Goal: Information Seeking & Learning: Learn about a topic

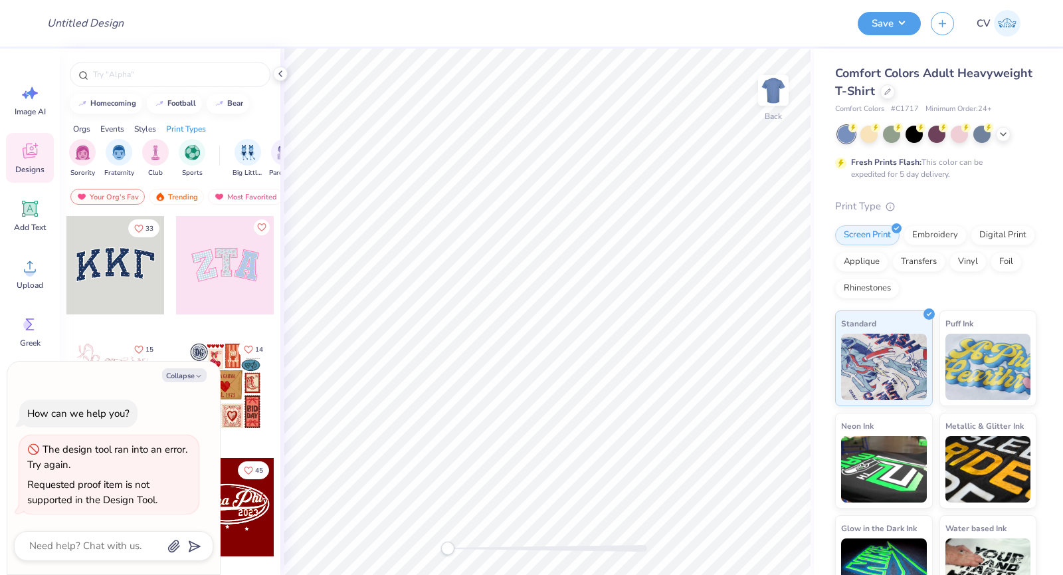
type textarea "x"
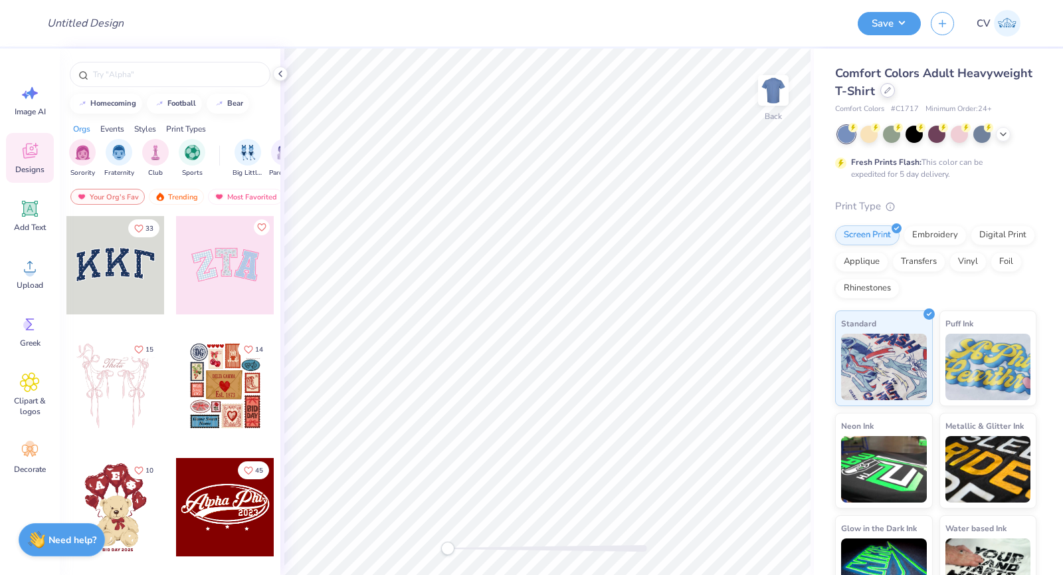
click at [895, 92] on div at bounding box center [887, 90] width 15 height 15
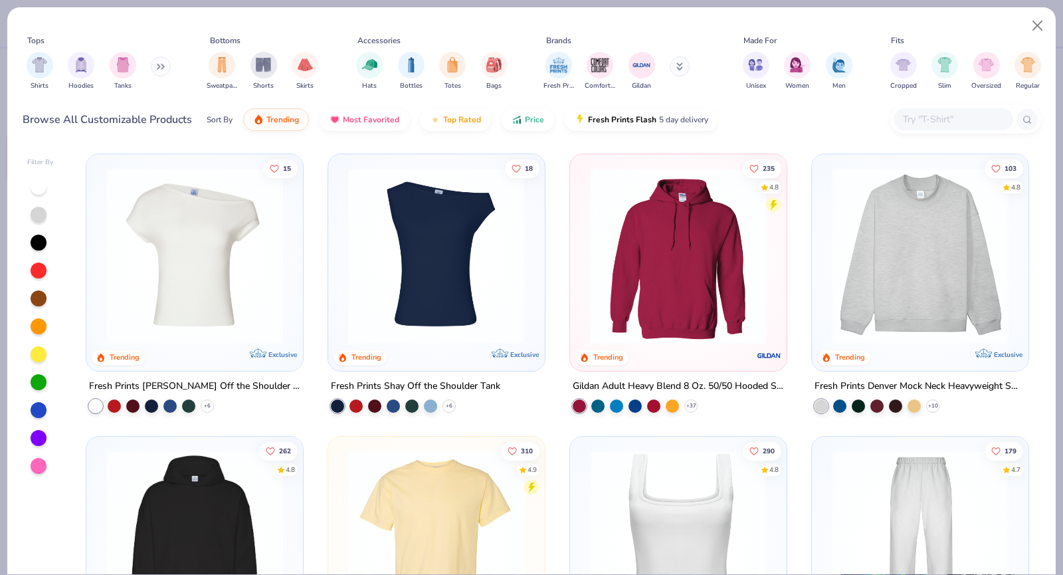
click at [944, 119] on input "text" at bounding box center [953, 119] width 102 height 15
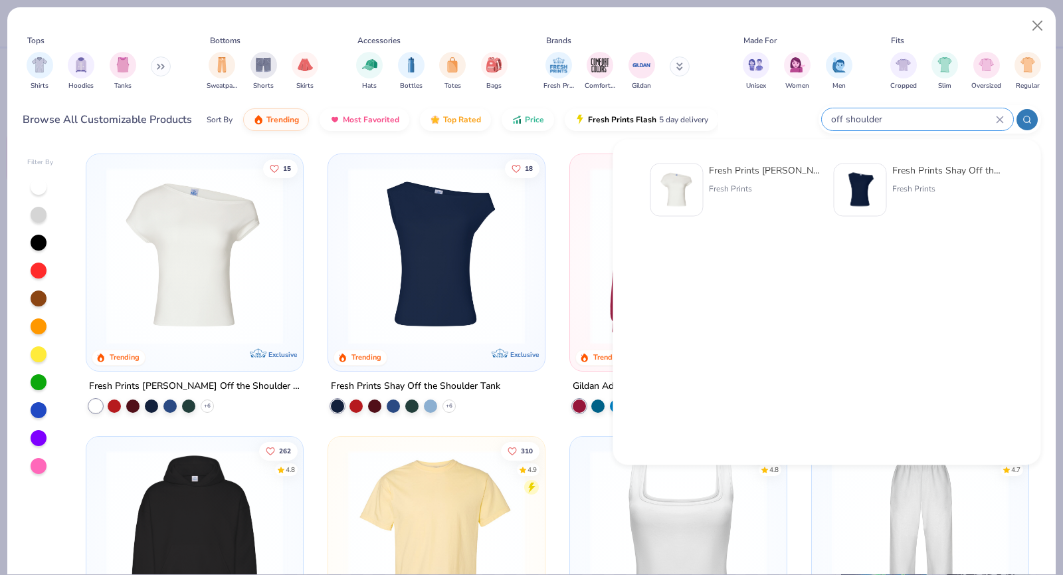
type input "off shoulder"
click at [757, 171] on div "Fresh Prints Chloe Off the Shoulder Top" at bounding box center [765, 170] width 112 height 14
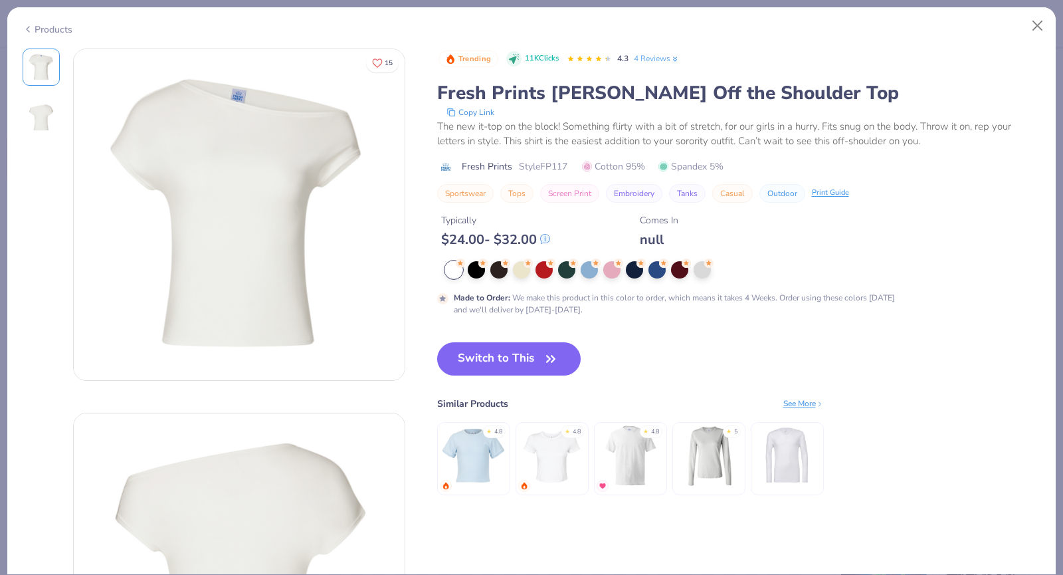
click at [558, 166] on span "Style FP117" at bounding box center [543, 166] width 49 height 14
copy span "FP117"
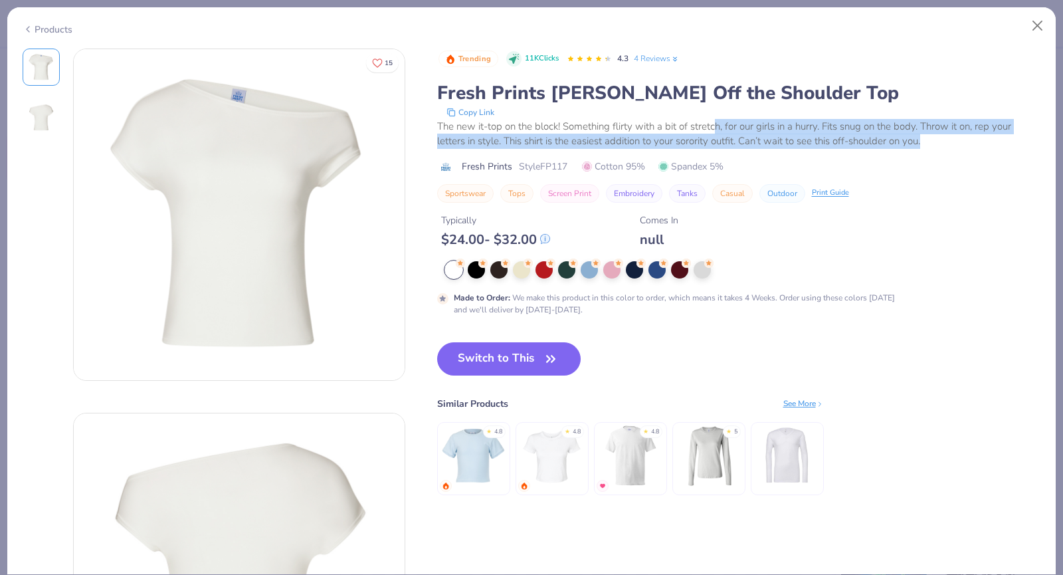
drag, startPoint x: 714, startPoint y: 127, endPoint x: 939, endPoint y: 134, distance: 225.3
click at [942, 140] on div "The new it-top on the block! Something flirty with a bit of stretch, for our gi…" at bounding box center [739, 134] width 604 height 30
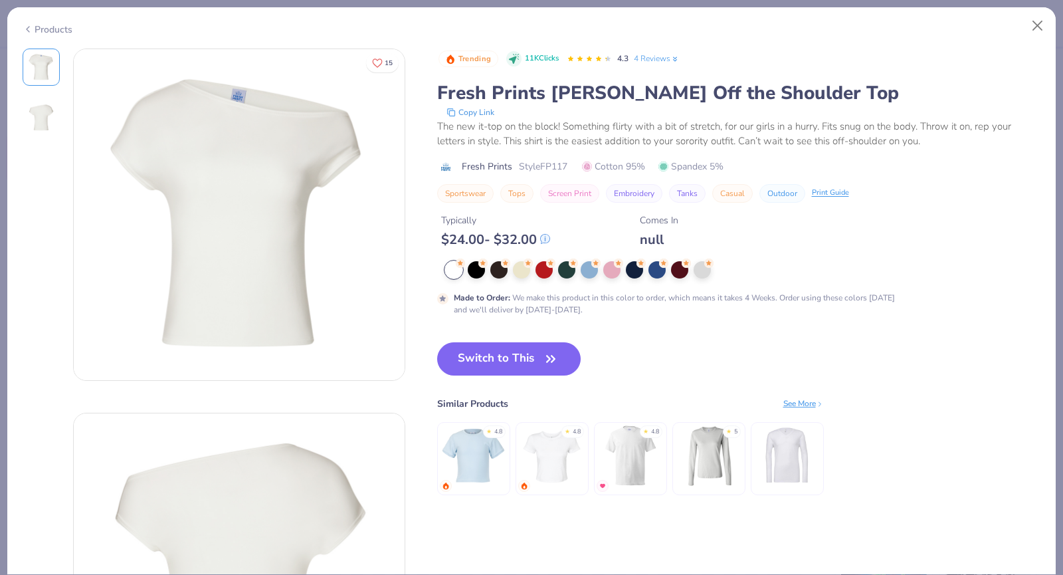
click at [933, 114] on div "Copy Link" at bounding box center [740, 112] width 603 height 13
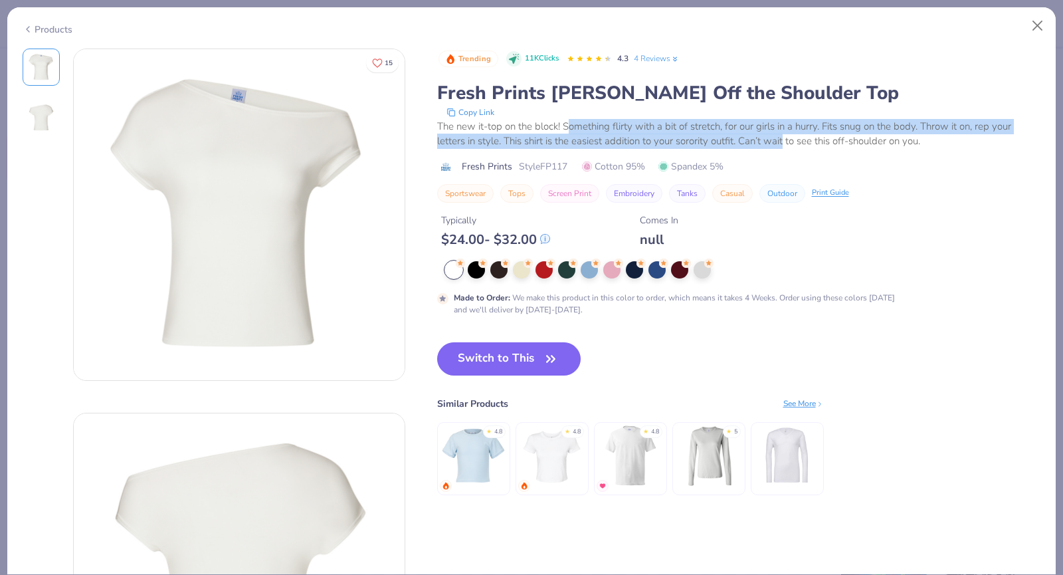
drag, startPoint x: 567, startPoint y: 130, endPoint x: 783, endPoint y: 150, distance: 216.8
click at [783, 150] on div "Trending 11K Clicks 4.3 4 Reviews Fresh Prints Chloe Off the Shoulder Top Copy …" at bounding box center [739, 126] width 604 height 154
drag, startPoint x: 435, startPoint y: 132, endPoint x: 941, endPoint y: 149, distance: 505.9
click at [941, 149] on div "15 Trending 11K Clicks 4.3 4 Reviews Fresh Prints Chloe Off the Shoulder Top Co…" at bounding box center [532, 397] width 1019 height 696
click at [914, 151] on div "Trending 11K Clicks 4.3 4 Reviews Fresh Prints Chloe Off the Shoulder Top Copy …" at bounding box center [739, 126] width 604 height 154
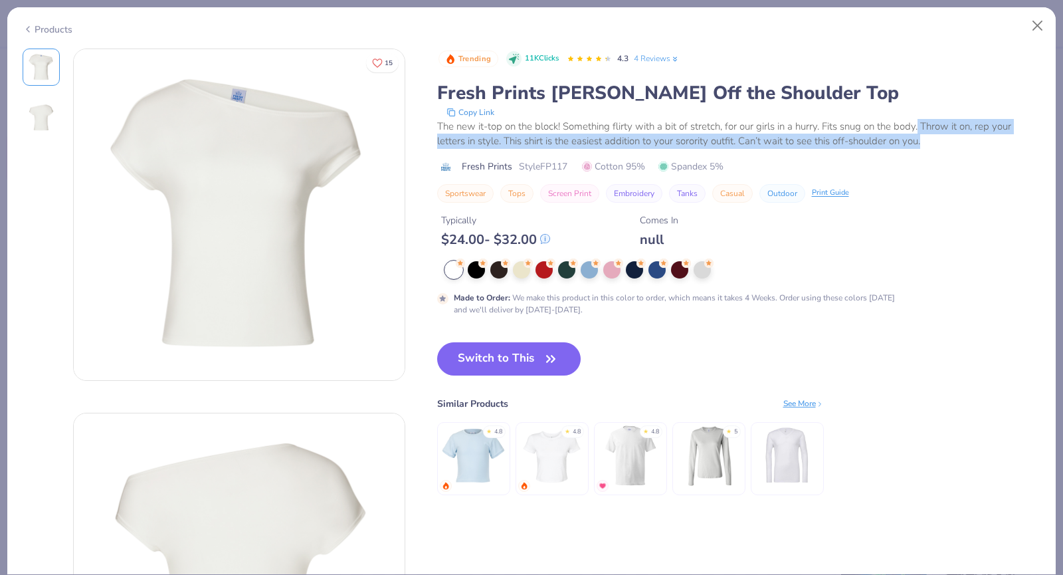
drag, startPoint x: 919, startPoint y: 122, endPoint x: 973, endPoint y: 142, distance: 57.2
click at [973, 142] on div "The new it-top on the block! Something flirty with a bit of stretch, for our gi…" at bounding box center [739, 134] width 604 height 30
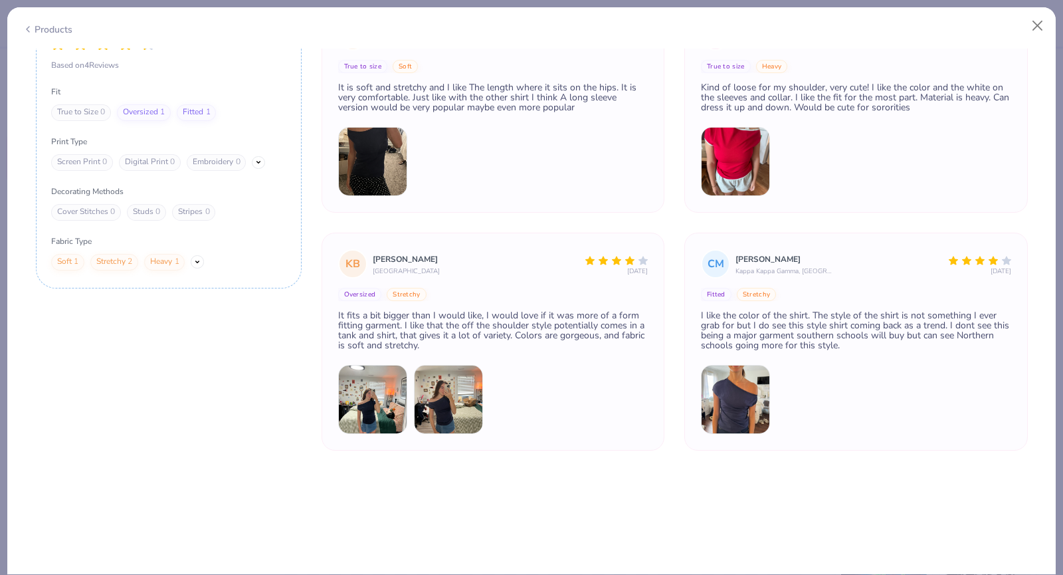
scroll to position [1987, 0]
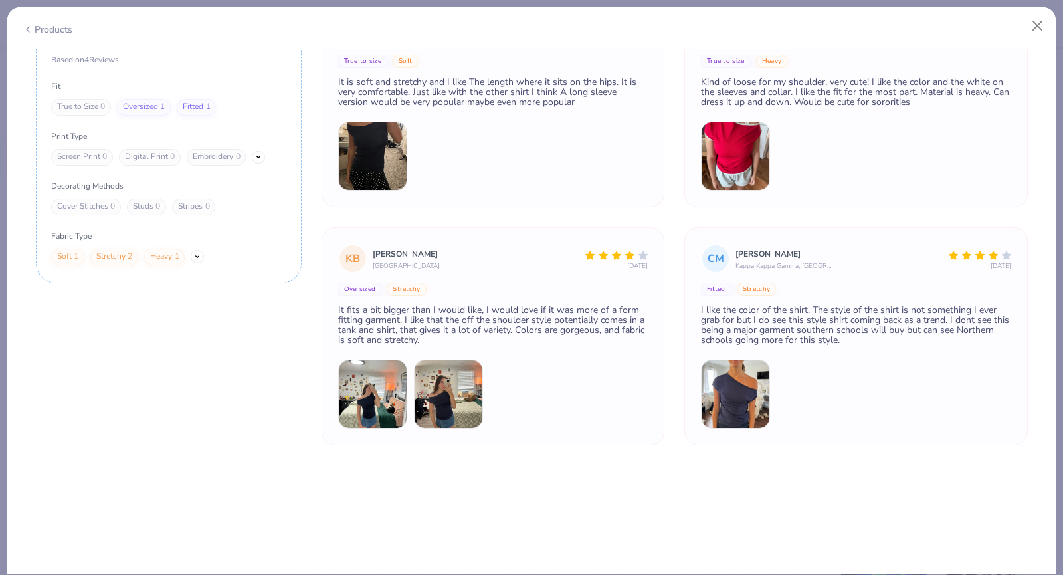
click at [741, 371] on img at bounding box center [735, 393] width 69 height 69
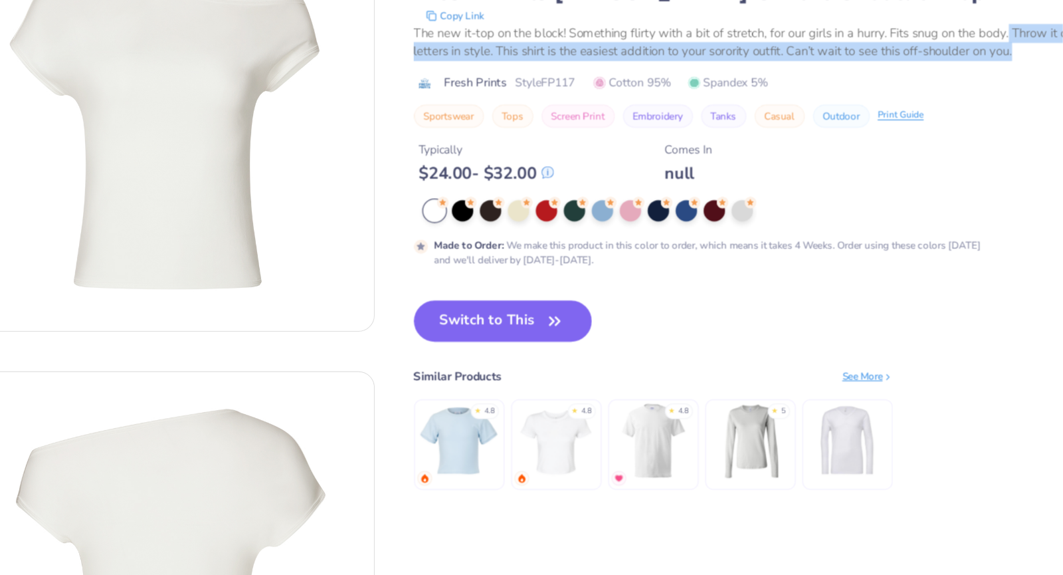
scroll to position [0, 0]
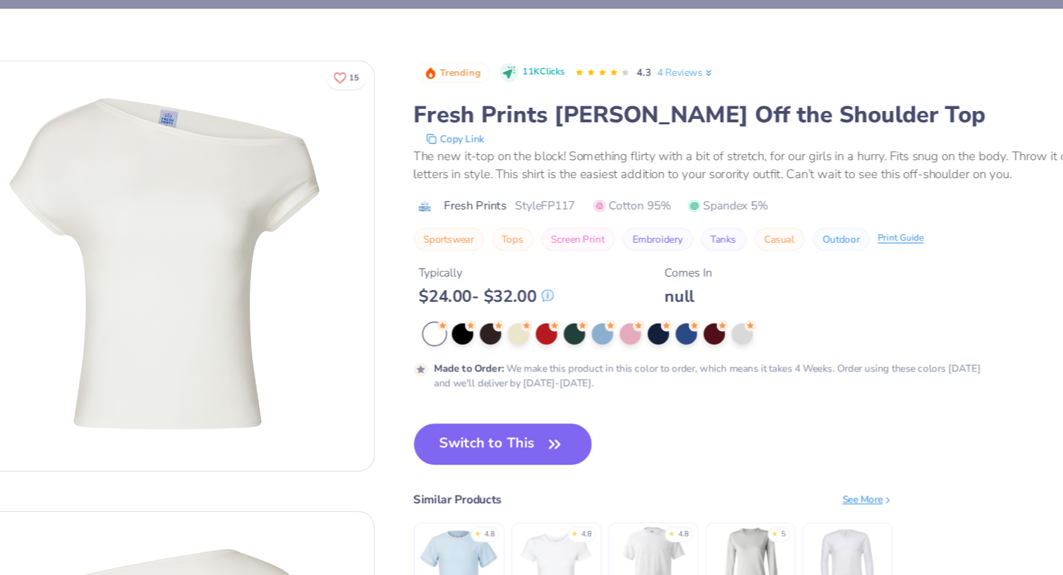
click at [553, 165] on span "Style FP117" at bounding box center [543, 166] width 49 height 14
click at [552, 165] on span "Style FP117" at bounding box center [543, 166] width 49 height 14
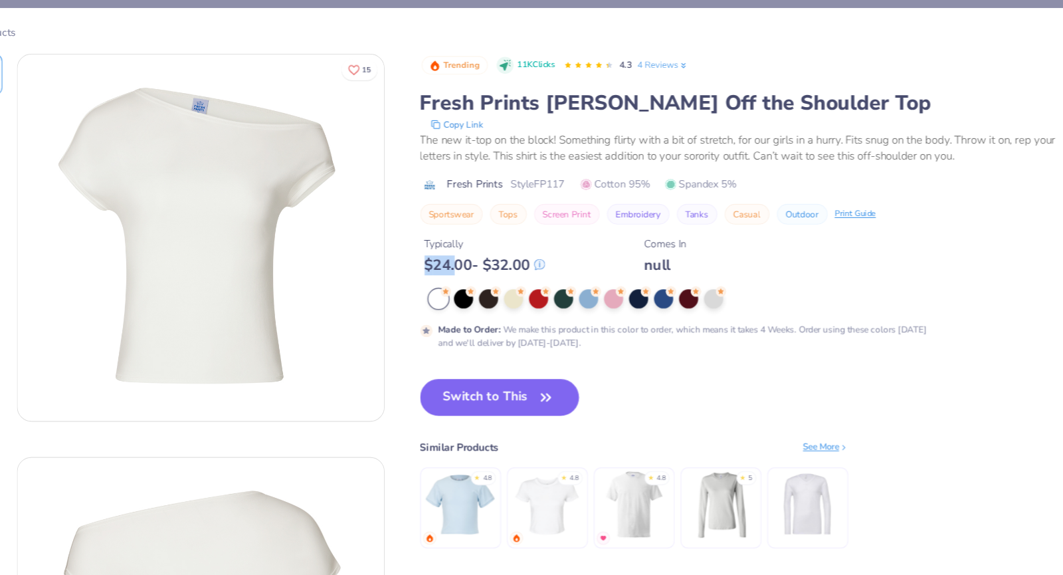
drag, startPoint x: 444, startPoint y: 239, endPoint x: 609, endPoint y: 215, distance: 167.1
click at [603, 217] on div "Typically $ 24.00 - $ 32.00 Comes In null" at bounding box center [739, 225] width 604 height 45
click at [548, 237] on icon at bounding box center [545, 239] width 9 height 9
